Goal: Transaction & Acquisition: Purchase product/service

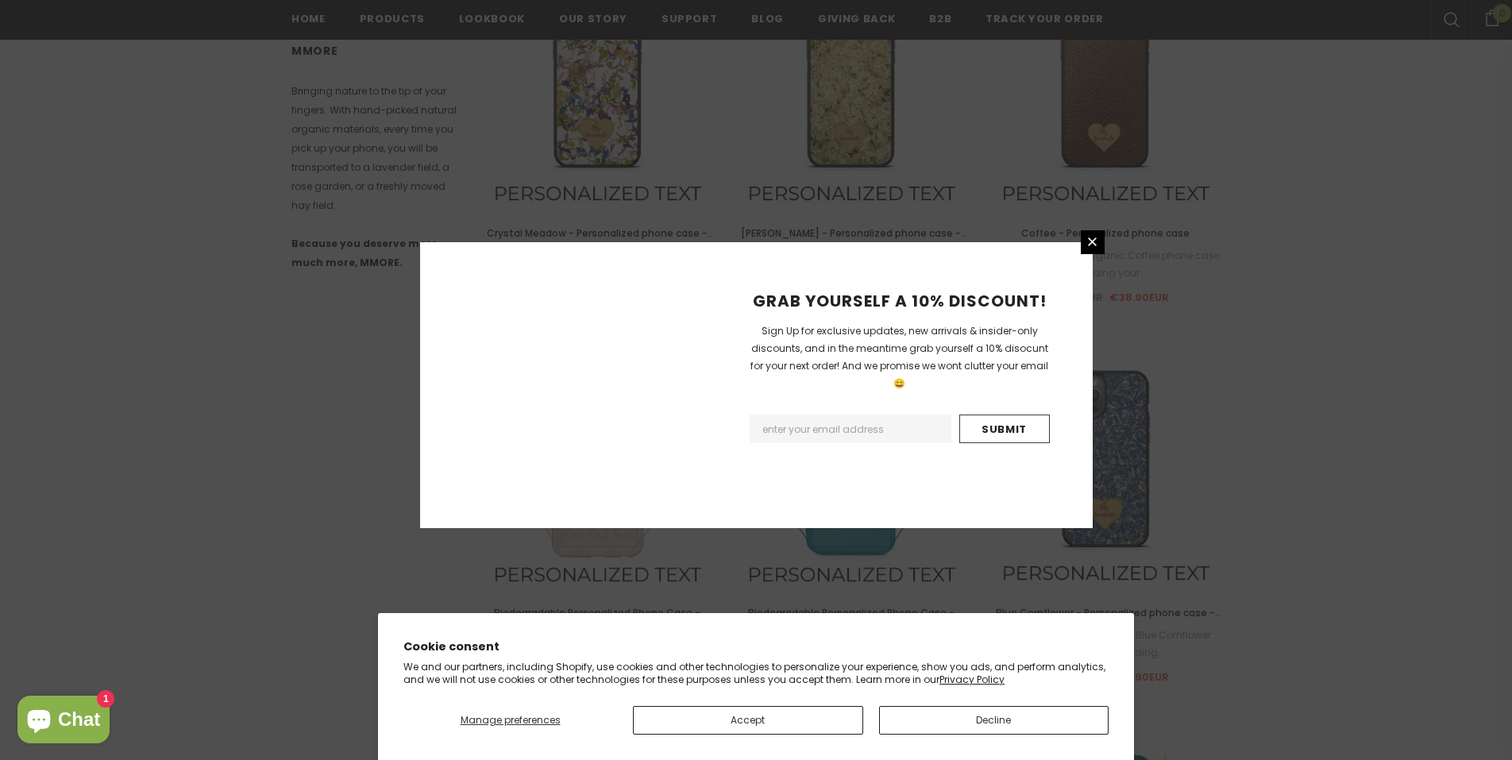
scroll to position [1751, 0]
